Goal: Information Seeking & Learning: Learn about a topic

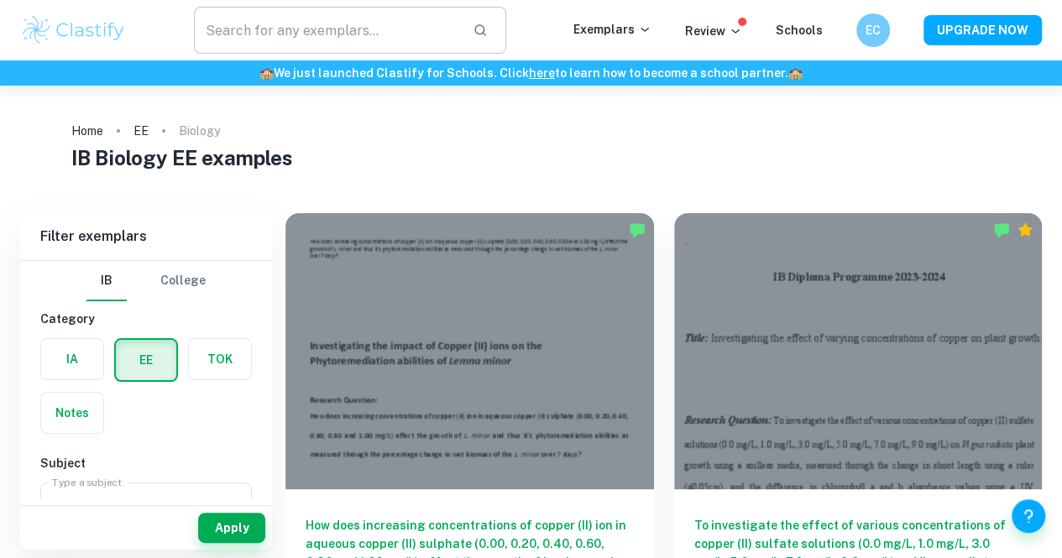
click at [346, 33] on input "text" at bounding box center [326, 30] width 265 height 47
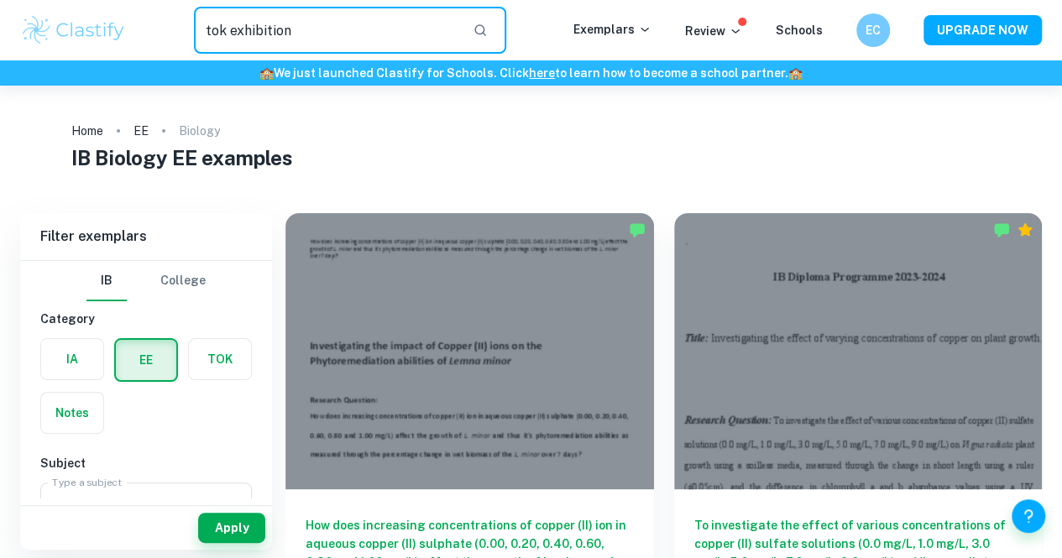
type input "tok exhibition"
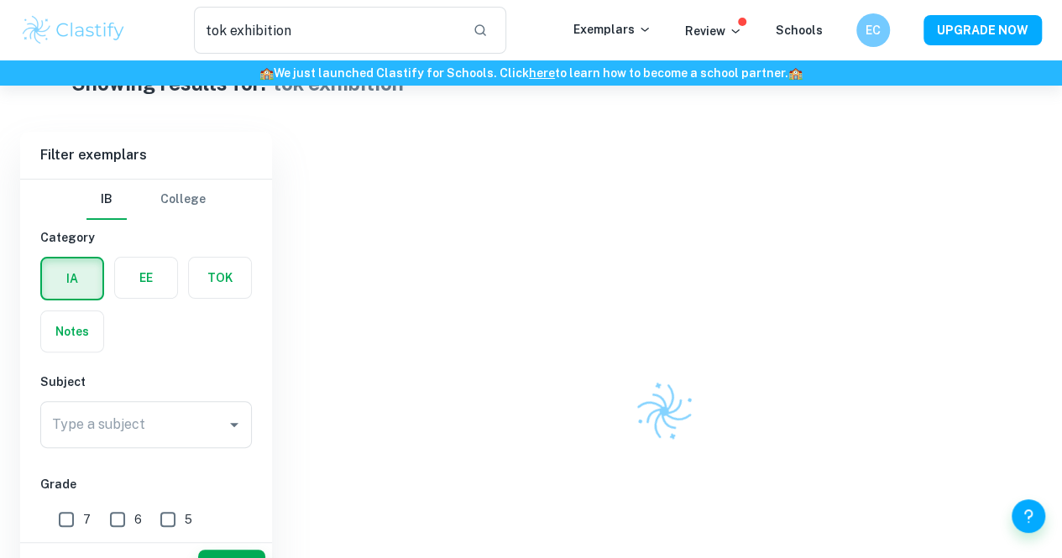
scroll to position [96, 0]
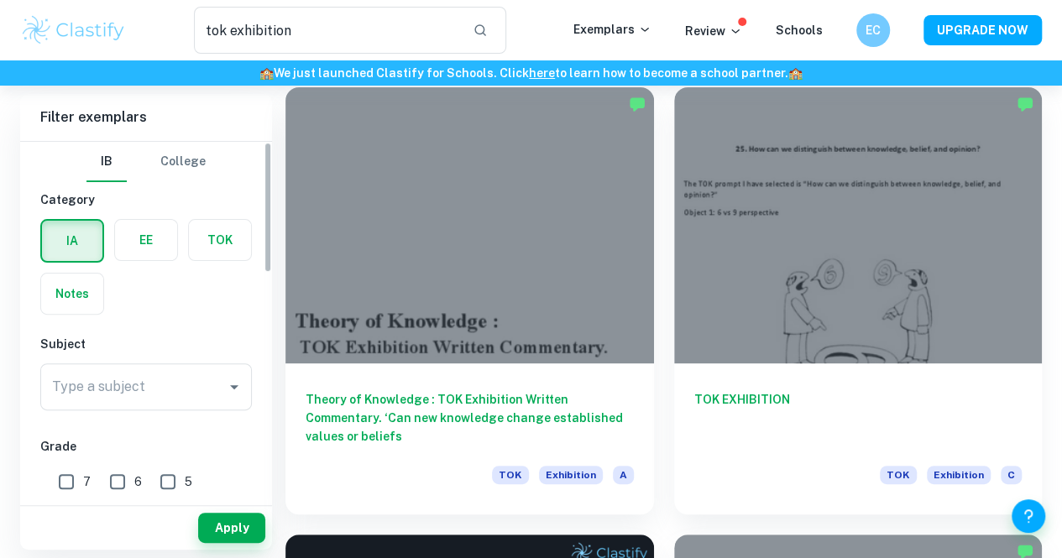
click at [224, 252] on label "button" at bounding box center [220, 240] width 62 height 40
click at [0, 0] on input "radio" at bounding box center [0, 0] width 0 height 0
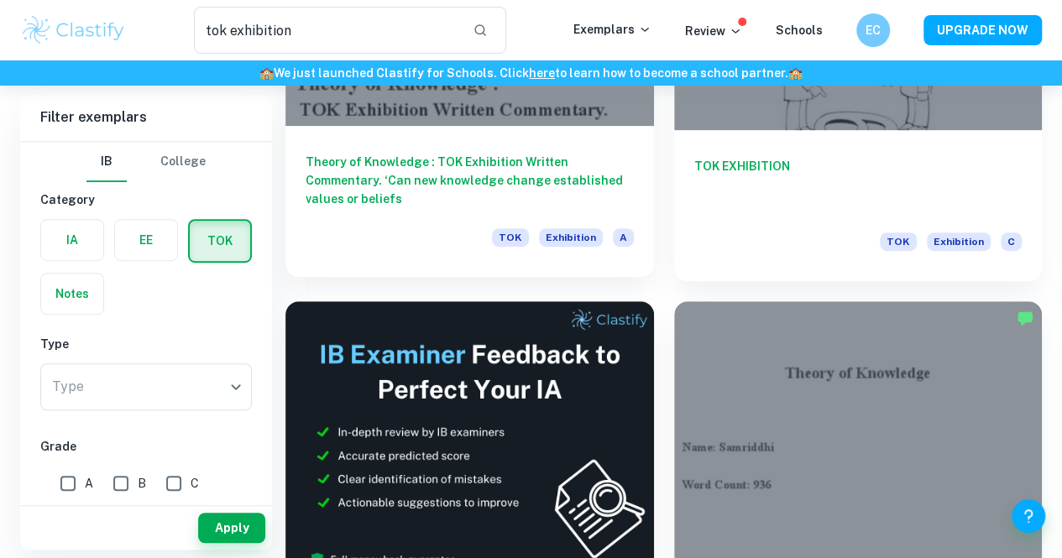
scroll to position [330, 0]
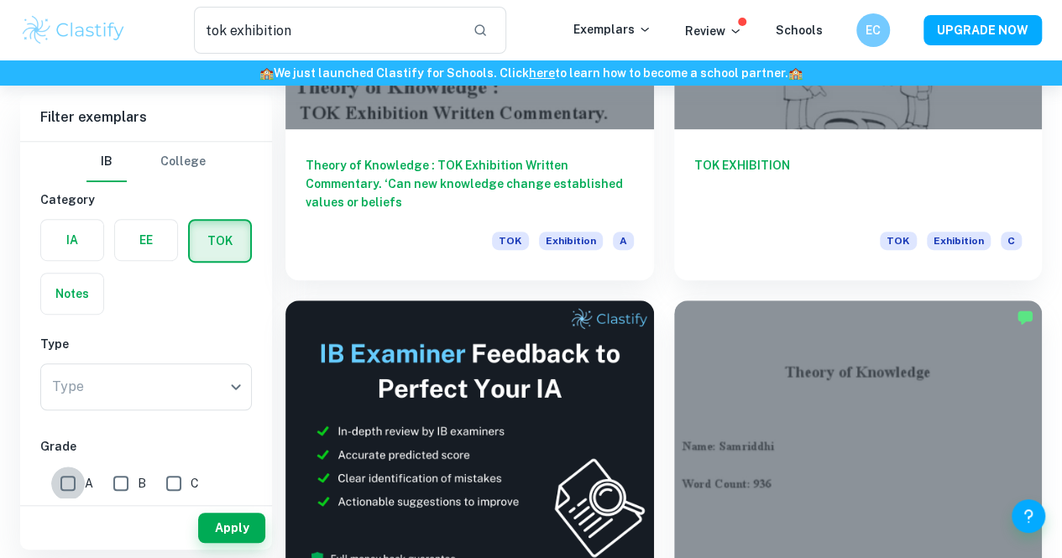
click at [60, 484] on input "A" at bounding box center [68, 484] width 34 height 34
checkbox input "true"
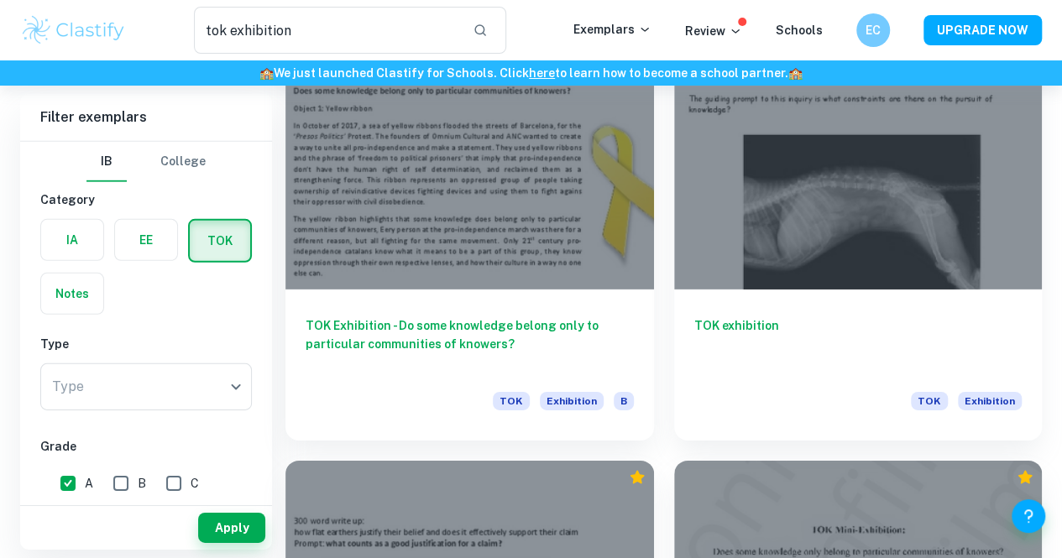
scroll to position [2473, 0]
